Goal: Find specific page/section: Find specific page/section

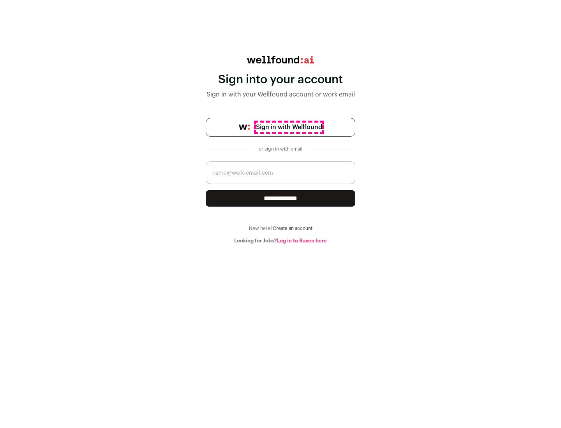
click at [289, 127] on span "Sign in with Wellfound" at bounding box center [289, 127] width 66 height 9
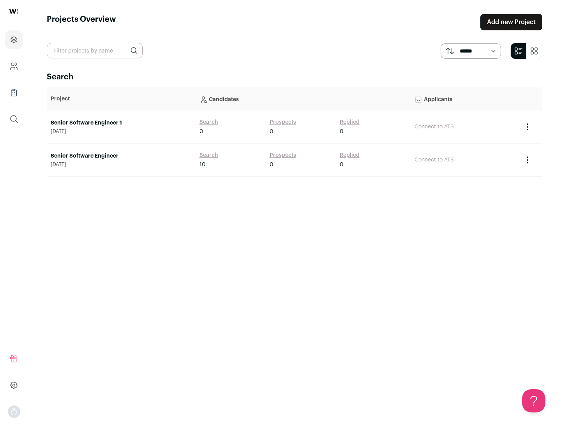
click at [121, 156] on link "Senior Software Engineer" at bounding box center [121, 156] width 141 height 8
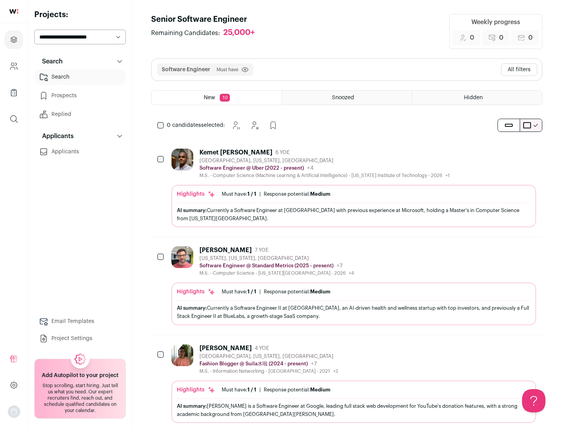
click at [347, 188] on div "Highlights Must have: 1 / 1 How many must haves have been fulfilled? | Response…" at bounding box center [353, 206] width 365 height 42
